Goal: Check status: Check status

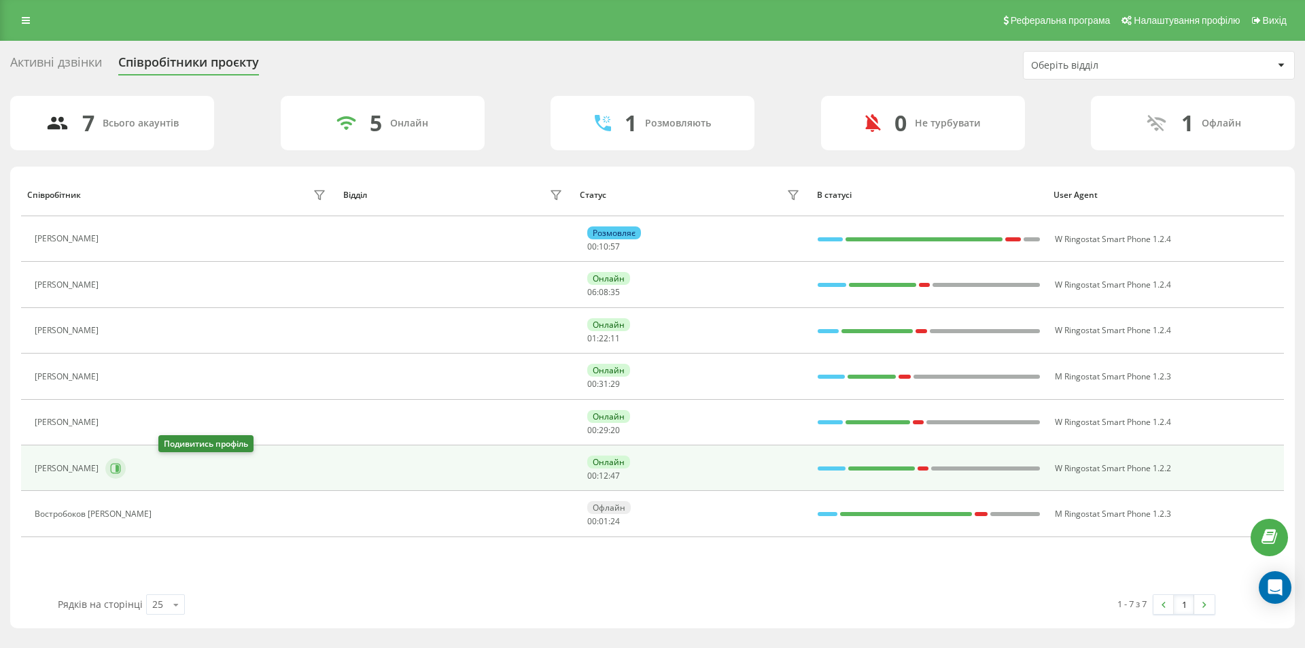
click at [121, 471] on icon at bounding box center [115, 468] width 11 height 11
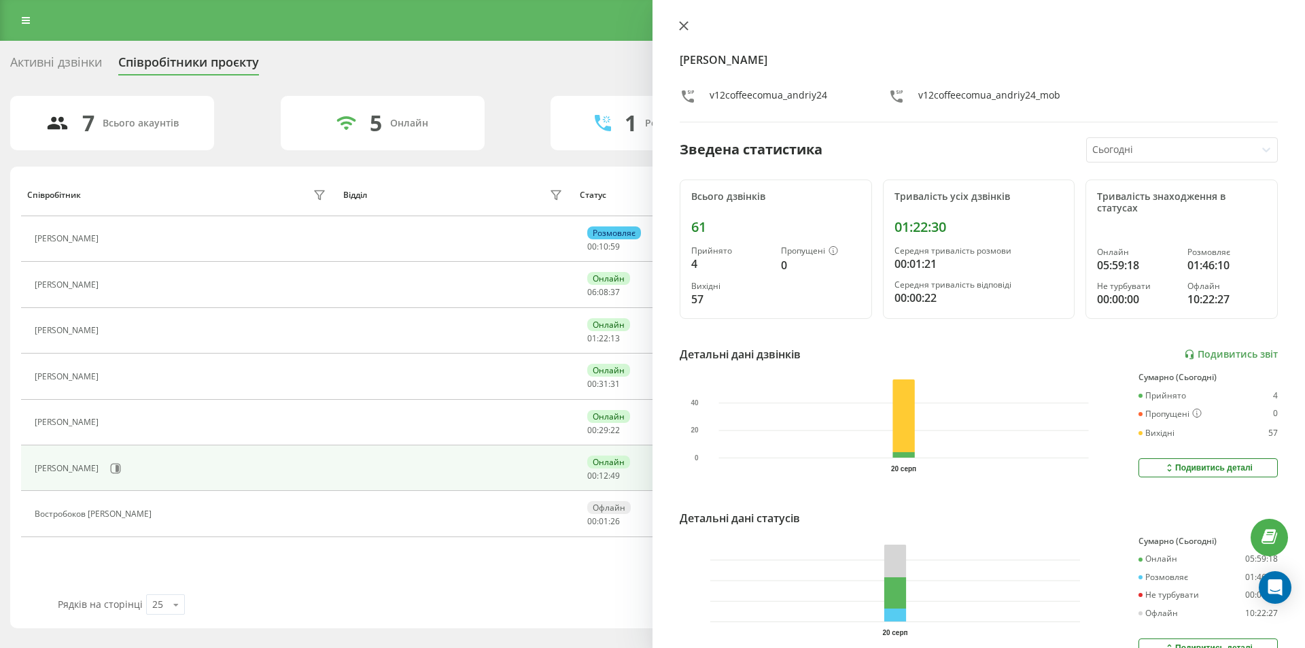
click at [688, 21] on icon at bounding box center [684, 26] width 10 height 10
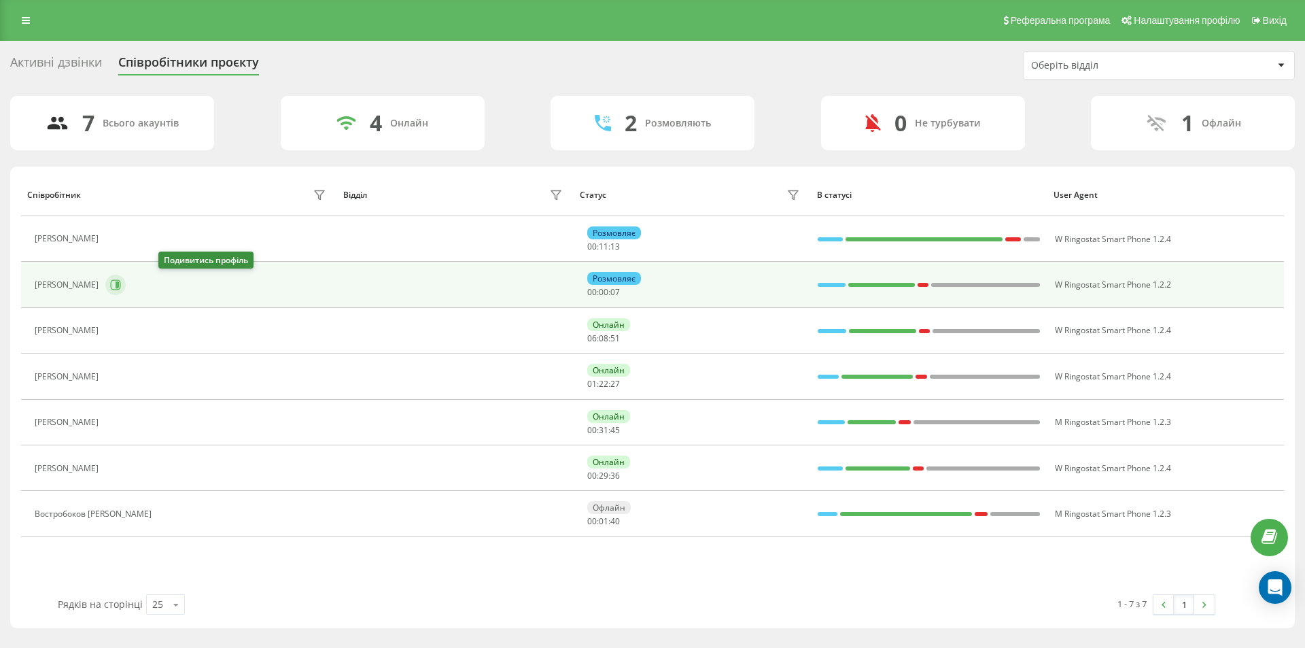
click at [121, 282] on icon at bounding box center [115, 284] width 11 height 11
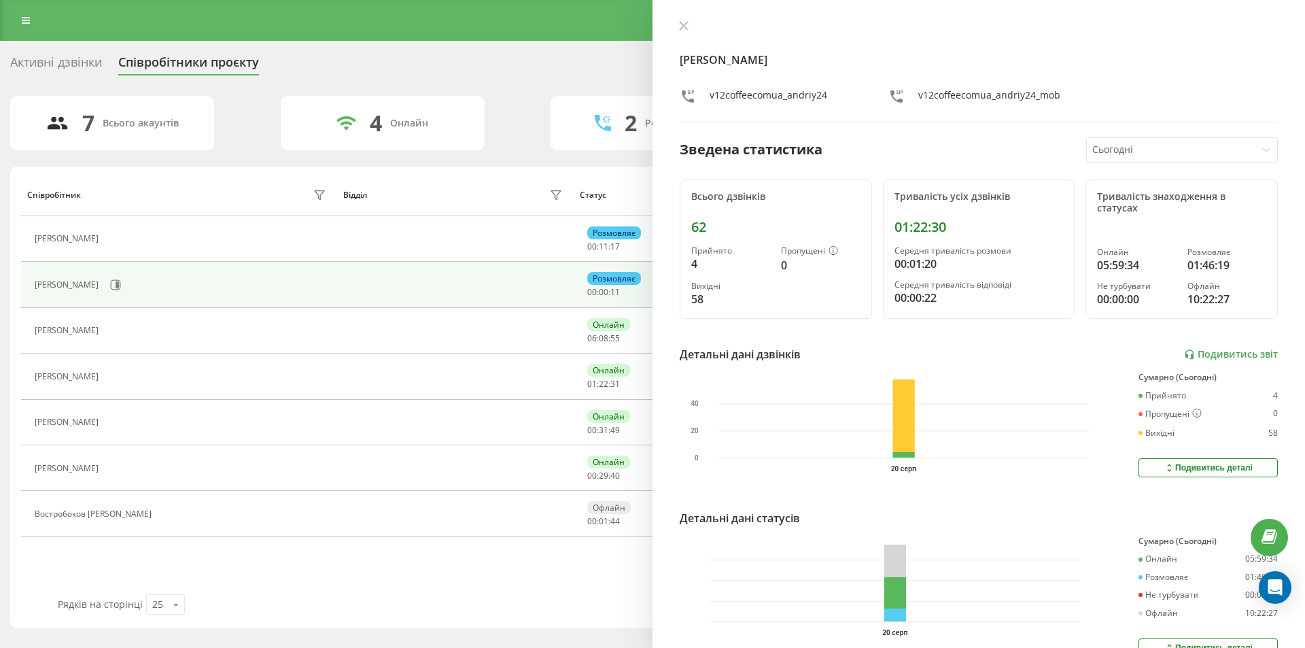
click at [696, 22] on div at bounding box center [979, 27] width 598 height 14
click at [684, 24] on icon at bounding box center [684, 26] width 8 height 8
